Goal: Find specific page/section: Find specific page/section

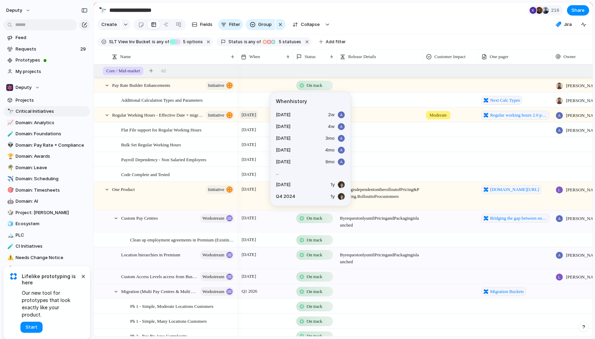
scroll to position [10, 0]
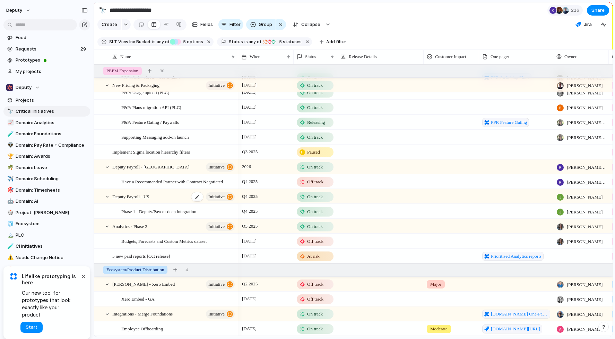
click at [141, 196] on span "Deputy Payroll - US" at bounding box center [130, 197] width 37 height 8
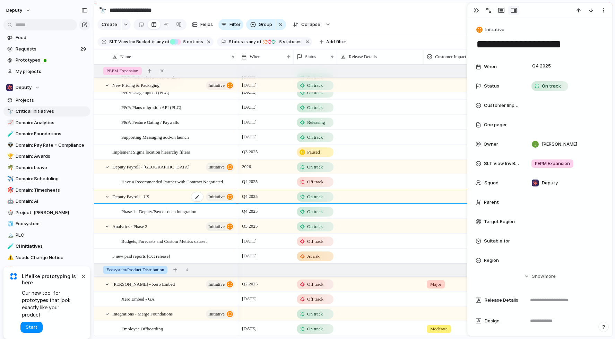
click at [141, 196] on span "Deputy Payroll - US" at bounding box center [130, 197] width 37 height 8
click at [215, 197] on span "initiative" at bounding box center [216, 197] width 16 height 10
click at [171, 213] on span "Phase 1 - Deputy/Paycor deep integration" at bounding box center [158, 212] width 75 height 8
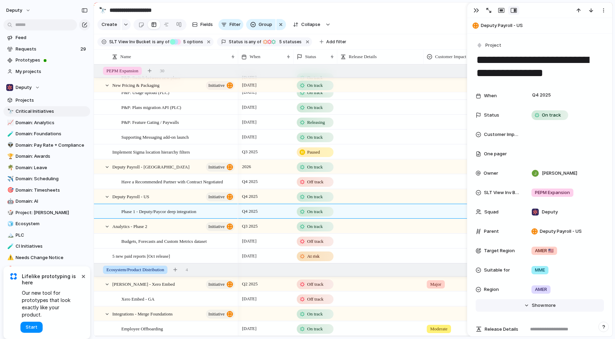
click at [526, 304] on button "Hide Show more" at bounding box center [539, 306] width 128 height 12
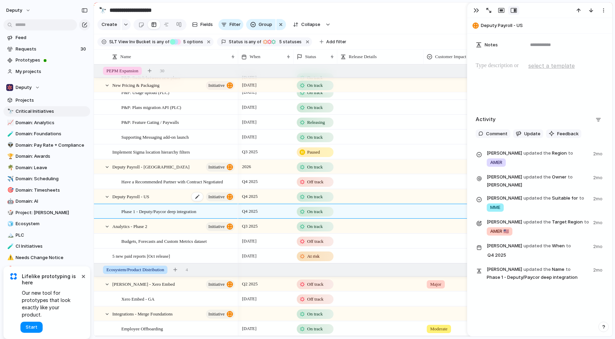
click at [121, 197] on span "Deputy Payroll - US" at bounding box center [130, 197] width 37 height 8
type textarea "**********"
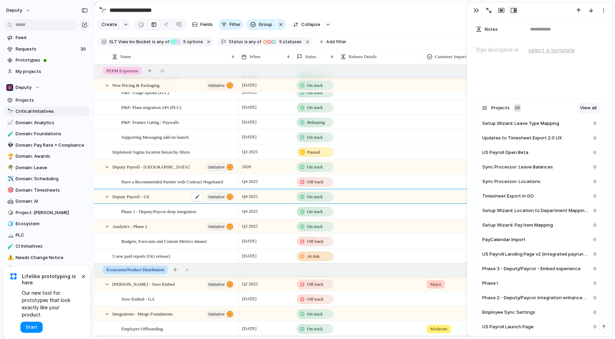
click at [121, 197] on span "Deputy Payroll - US" at bounding box center [130, 197] width 37 height 8
